Goal: Information Seeking & Learning: Learn about a topic

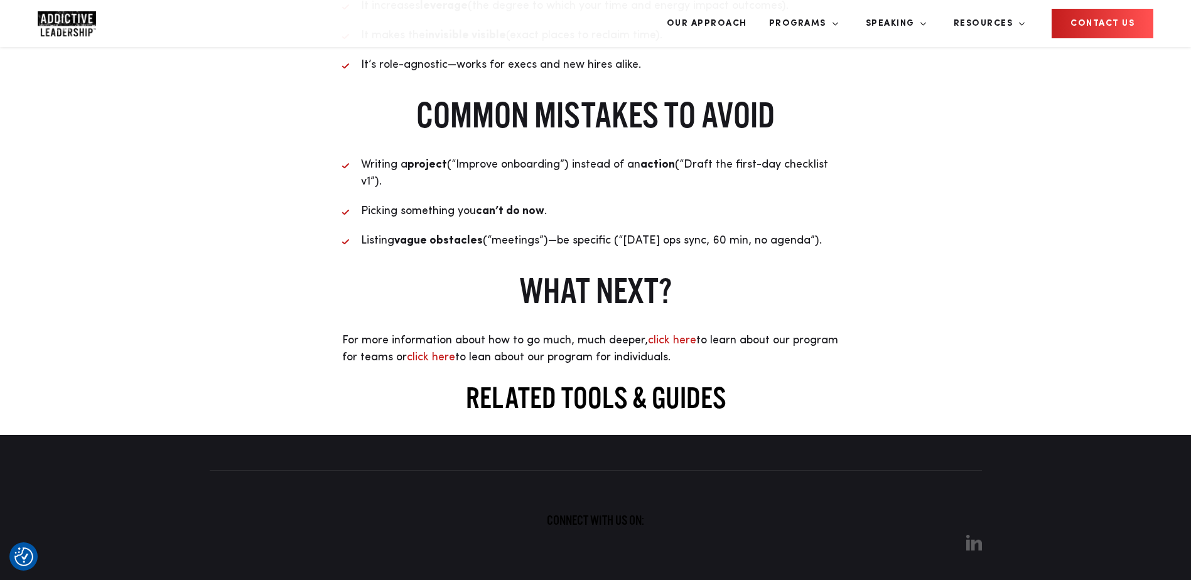
scroll to position [2449, 0]
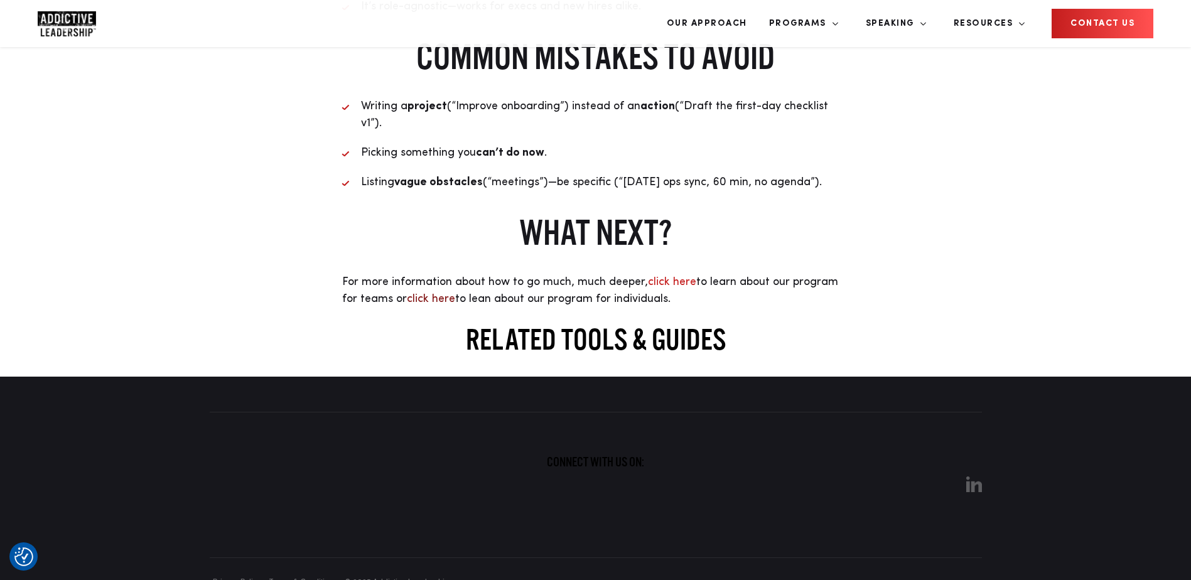
click at [407, 305] on link "click here" at bounding box center [431, 298] width 48 height 11
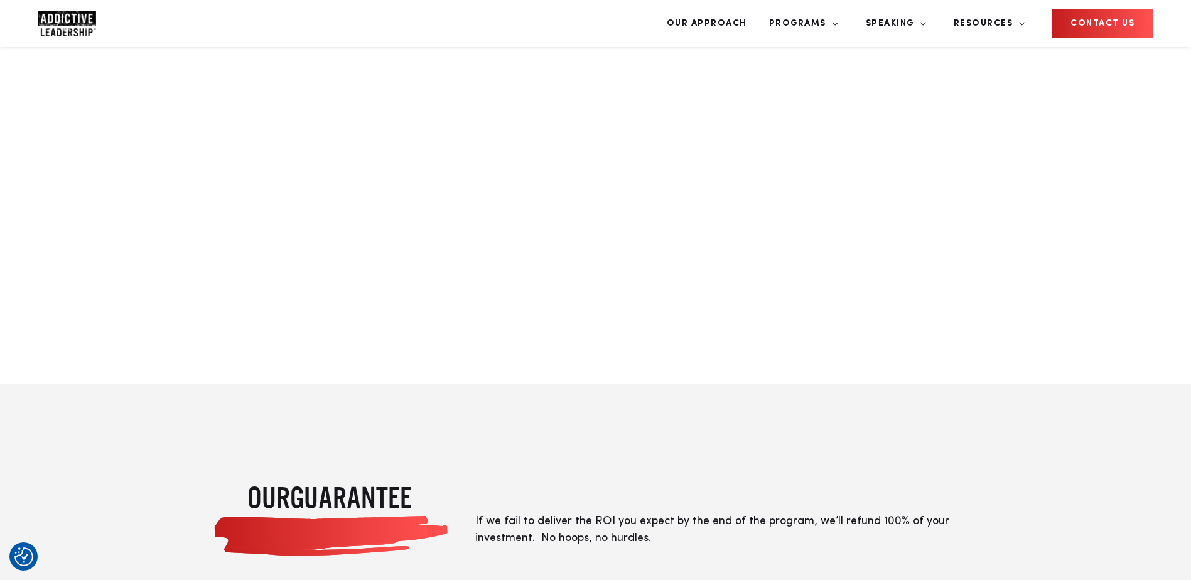
scroll to position [2638, 0]
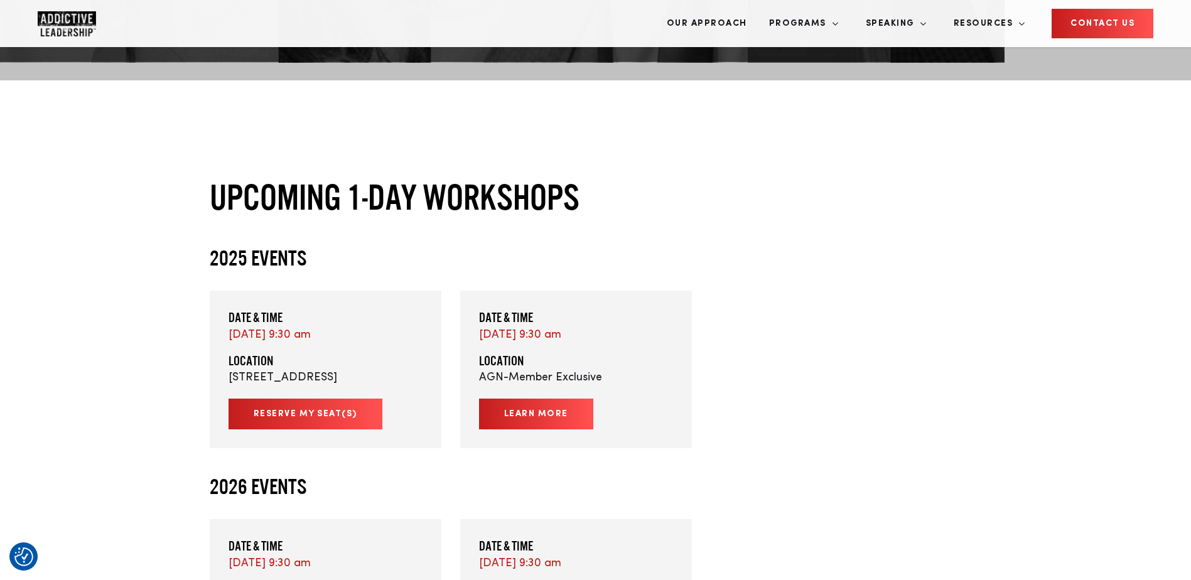
scroll to position [440, 0]
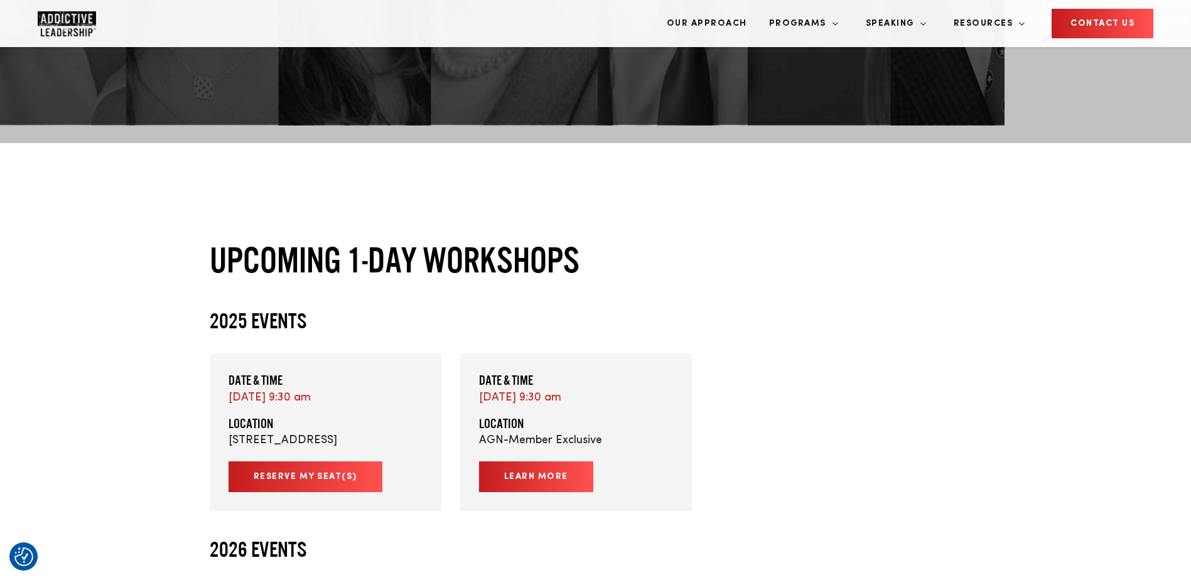
click at [359, 462] on link "Reserve My Seat(s)" at bounding box center [306, 477] width 154 height 31
click at [557, 462] on link "Learn More" at bounding box center [536, 477] width 114 height 31
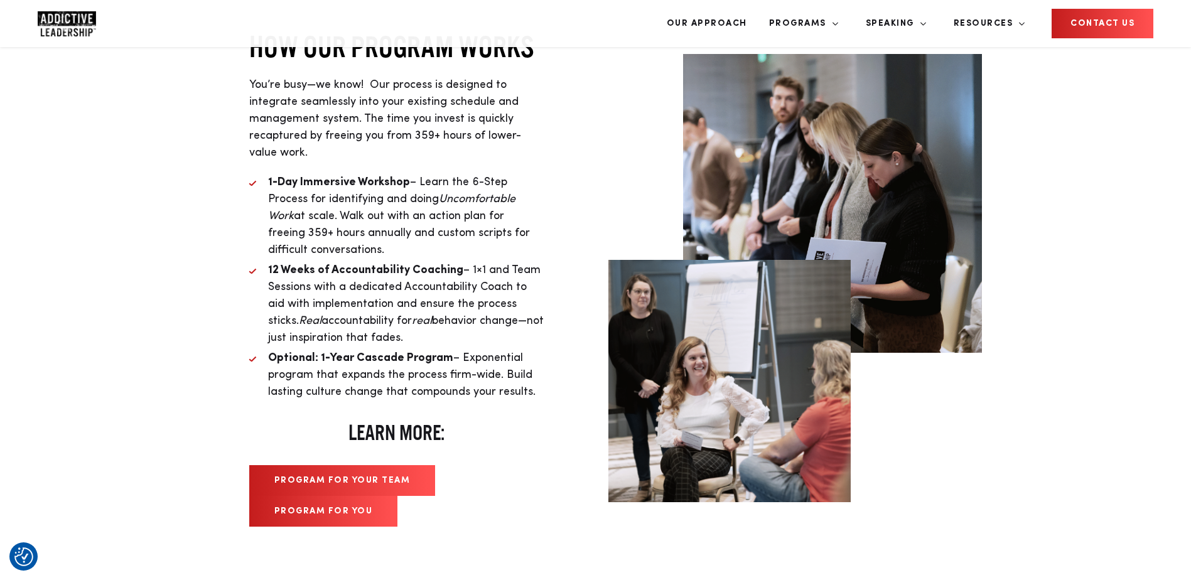
scroll to position [4082, 0]
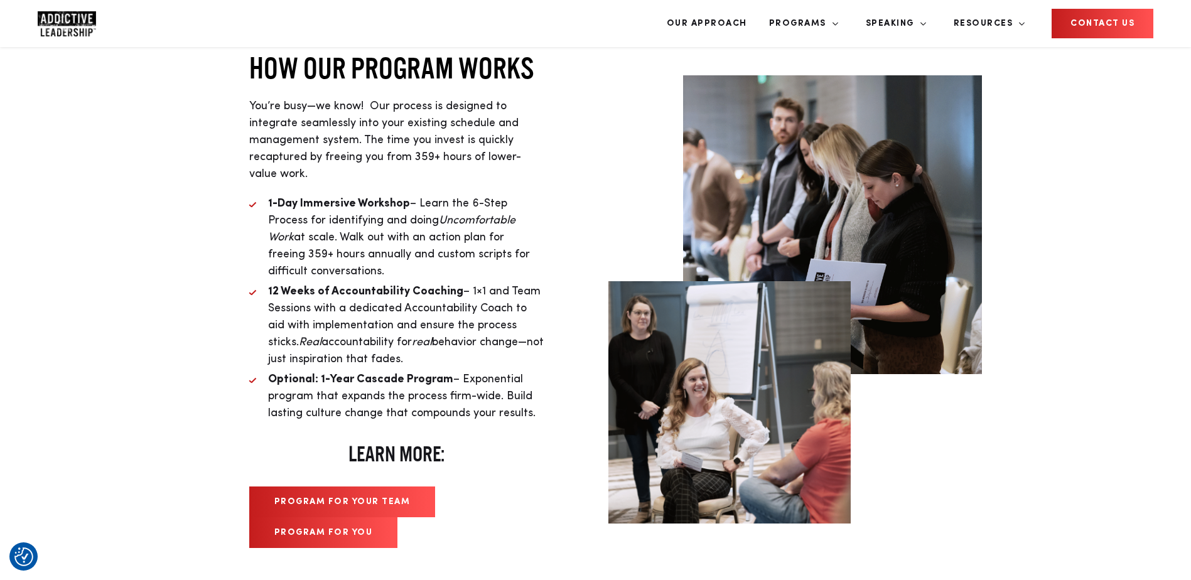
scroll to position [4145, 0]
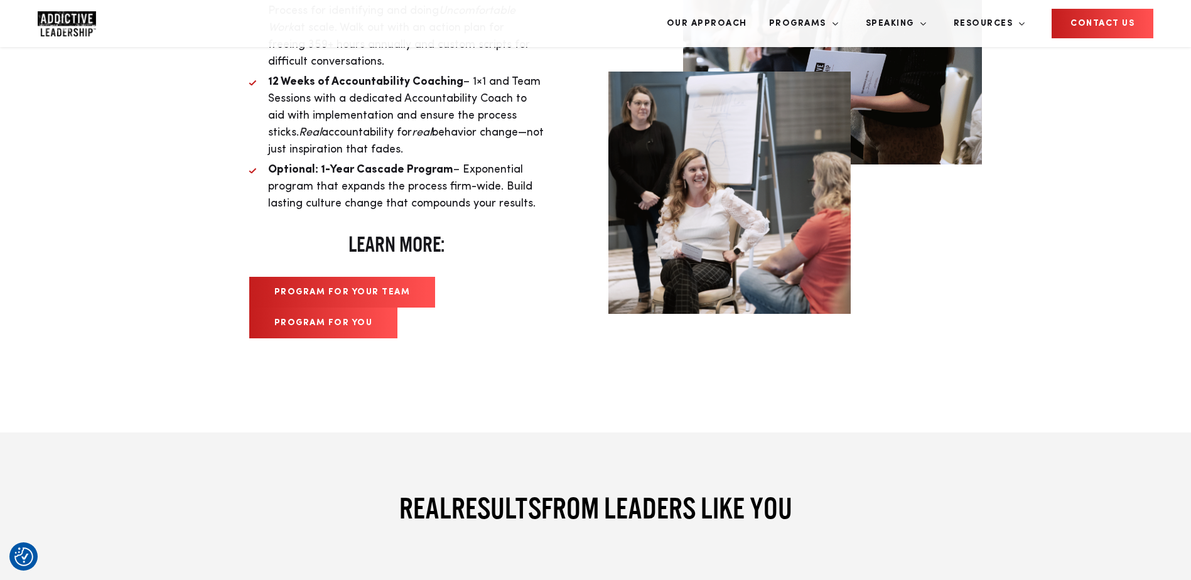
scroll to position [4270, 0]
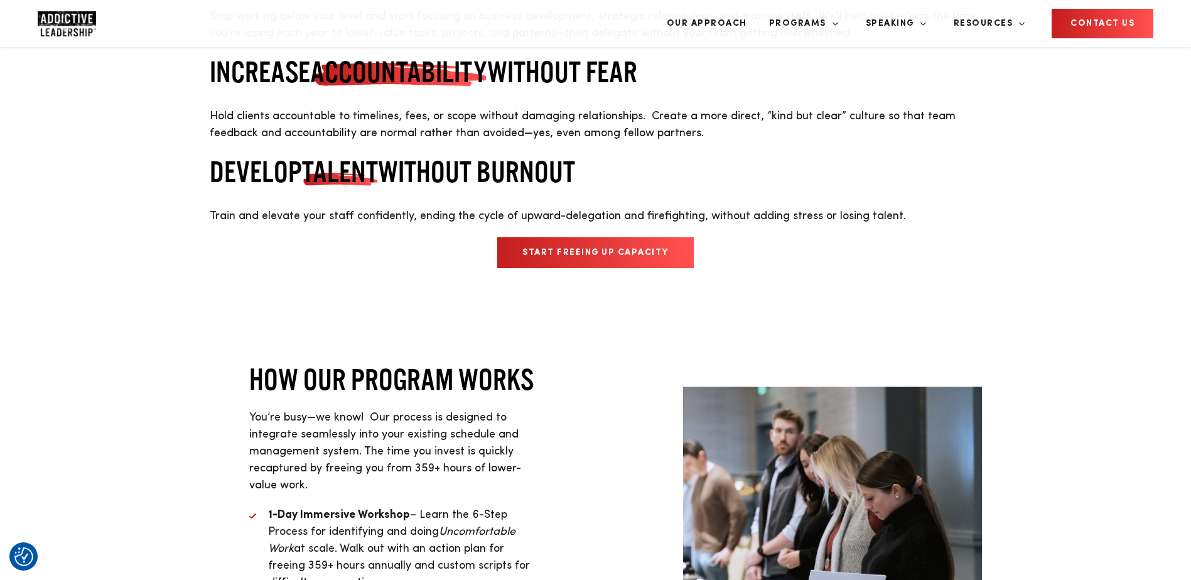
scroll to position [3563, 0]
